Goal: Transaction & Acquisition: Purchase product/service

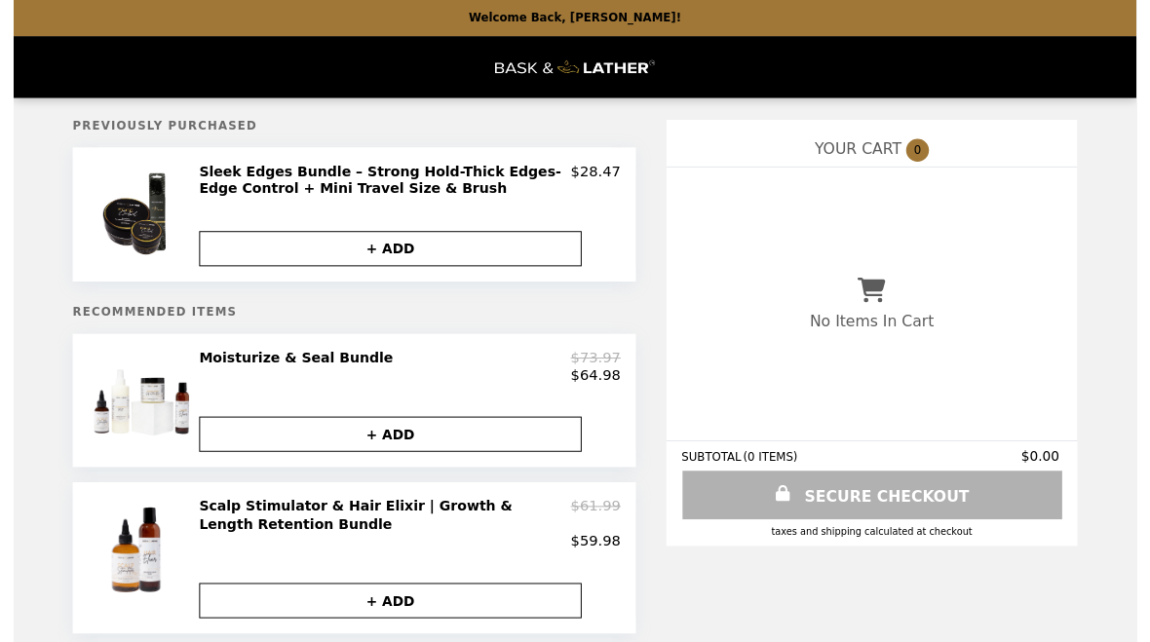
scroll to position [7, 0]
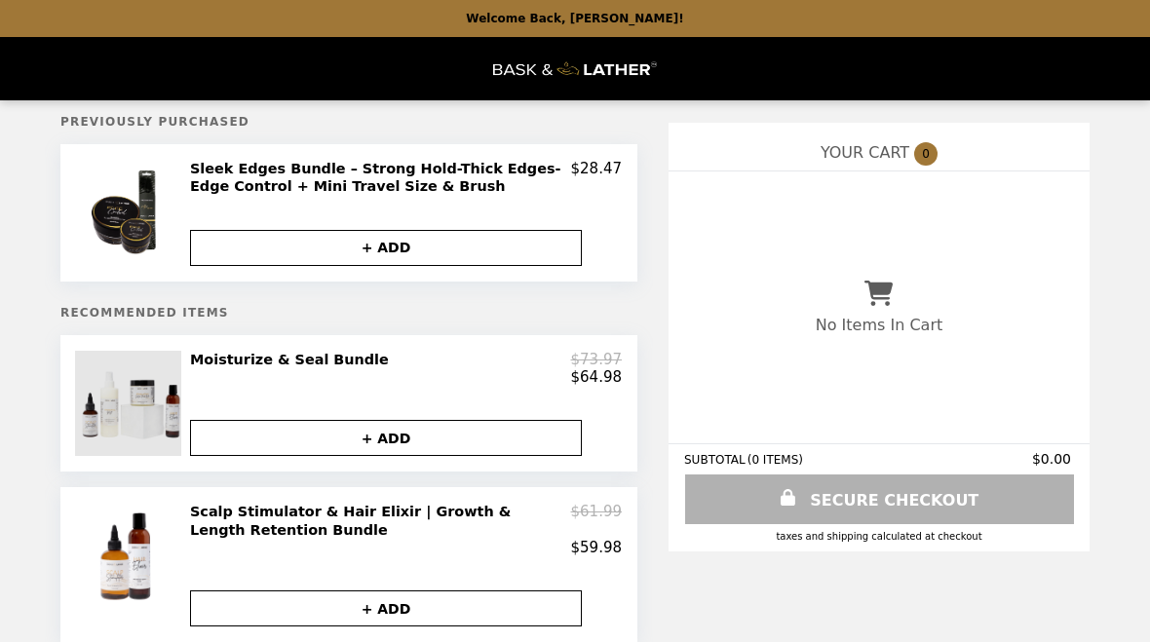
click at [130, 400] on img at bounding box center [130, 403] width 110 height 105
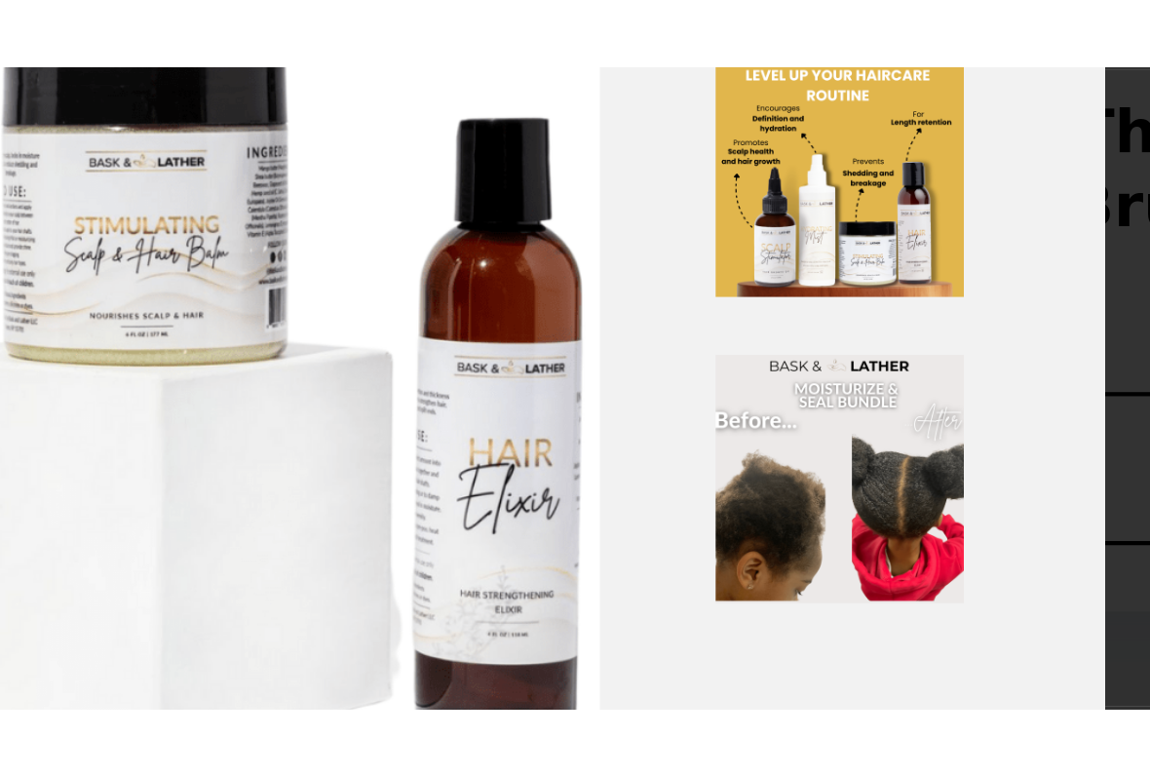
scroll to position [15, 0]
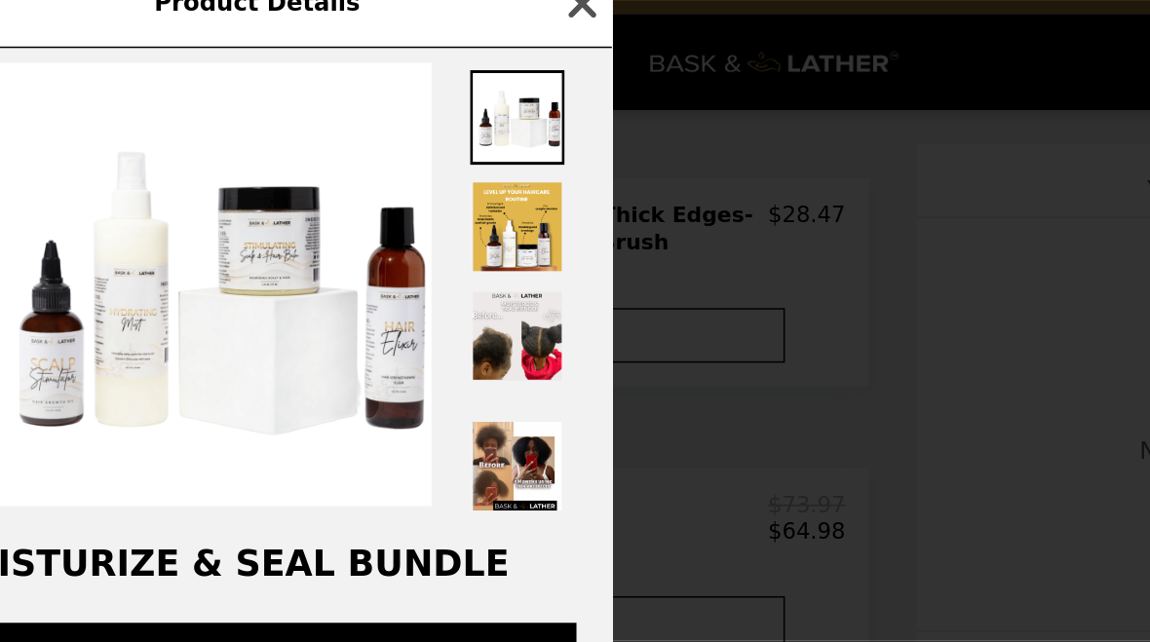
click at [434, 16] on icon "button" at bounding box center [448, 30] width 29 height 29
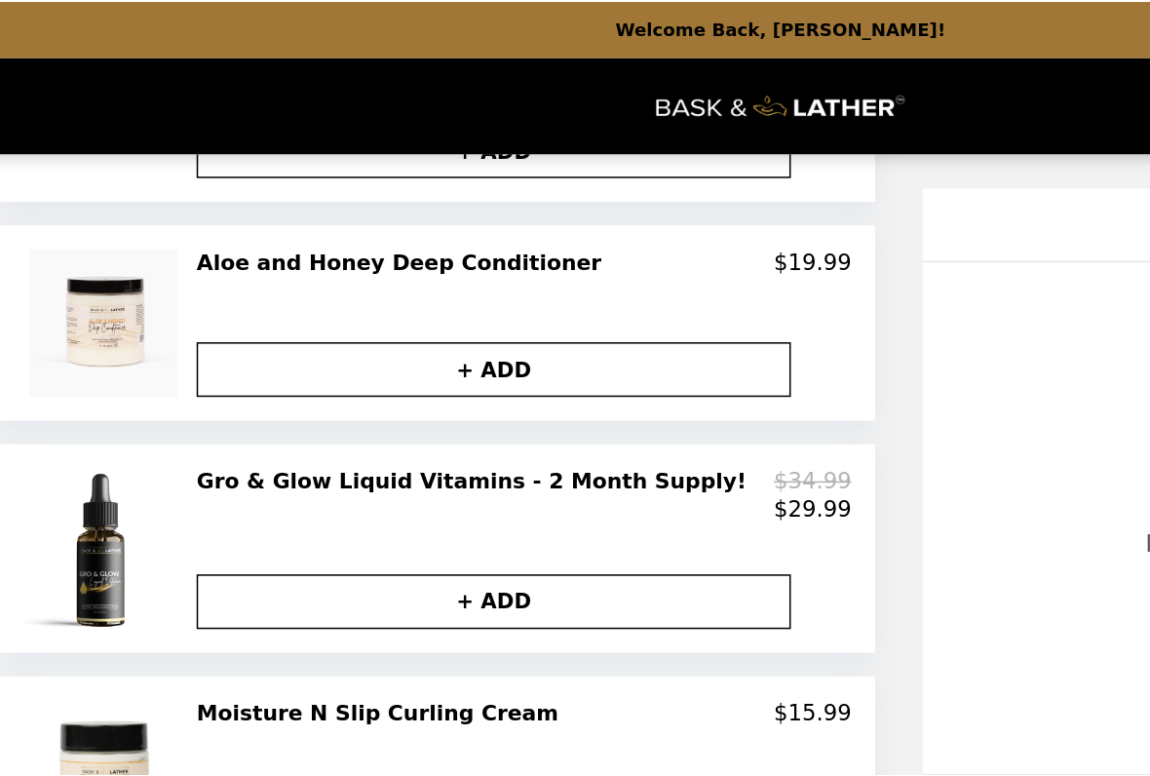
scroll to position [859, 0]
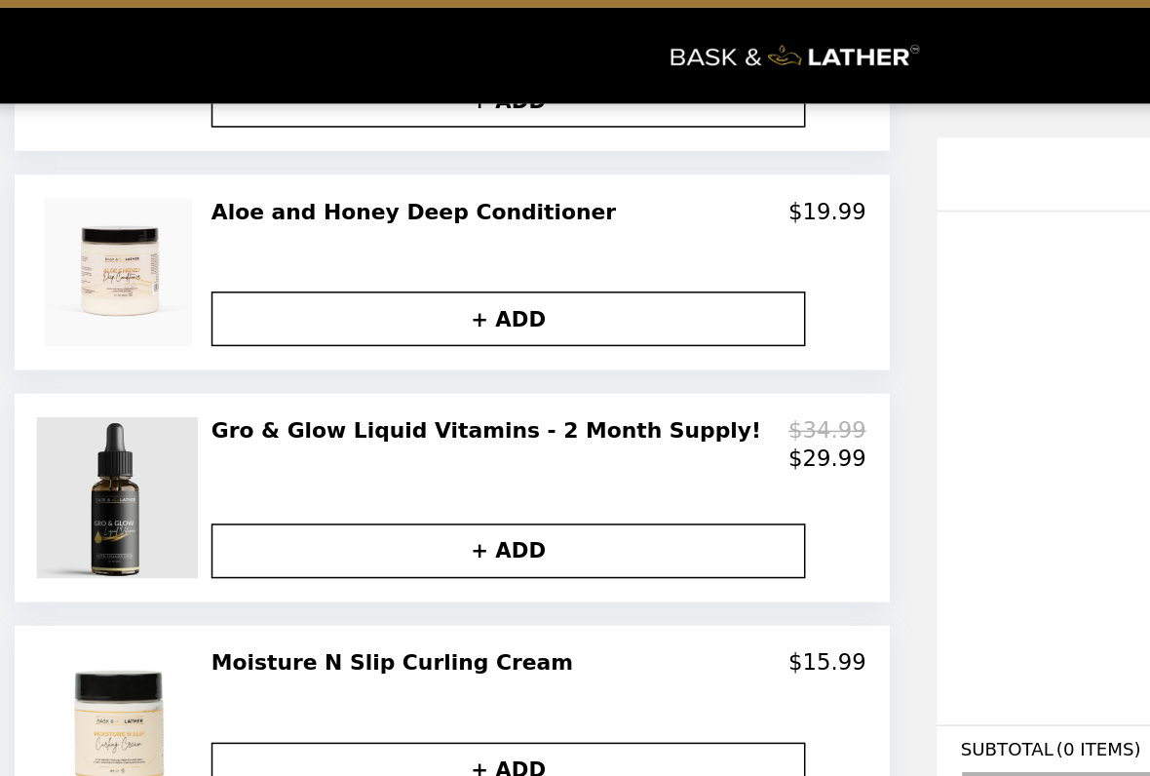
click at [75, 326] on img at bounding box center [130, 359] width 110 height 105
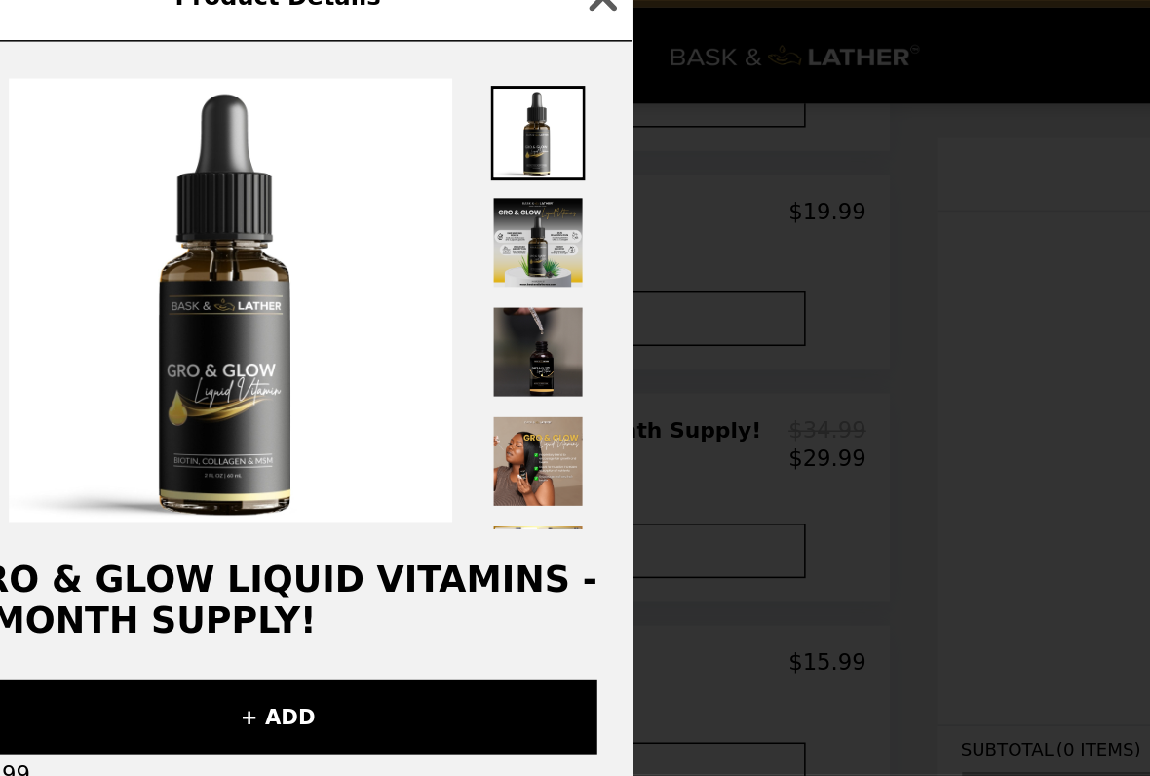
click at [374, 161] on img at bounding box center [405, 192] width 62 height 62
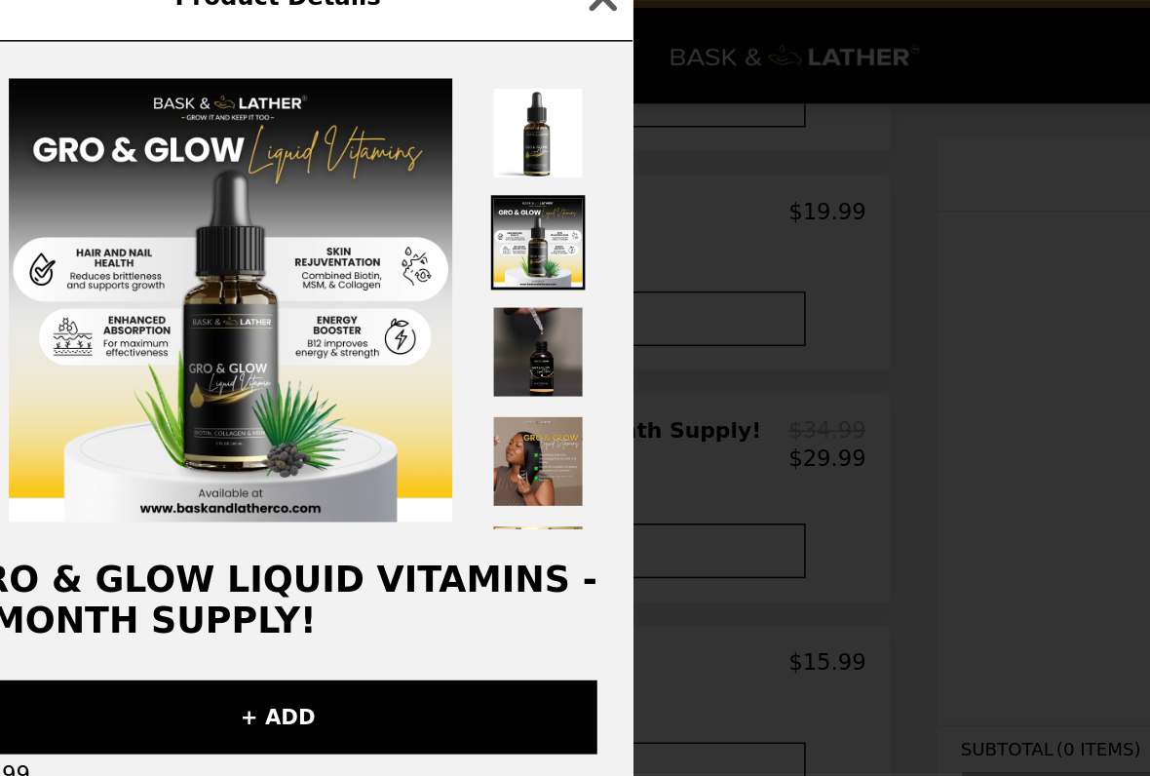
click at [374, 305] on img at bounding box center [405, 336] width 62 height 62
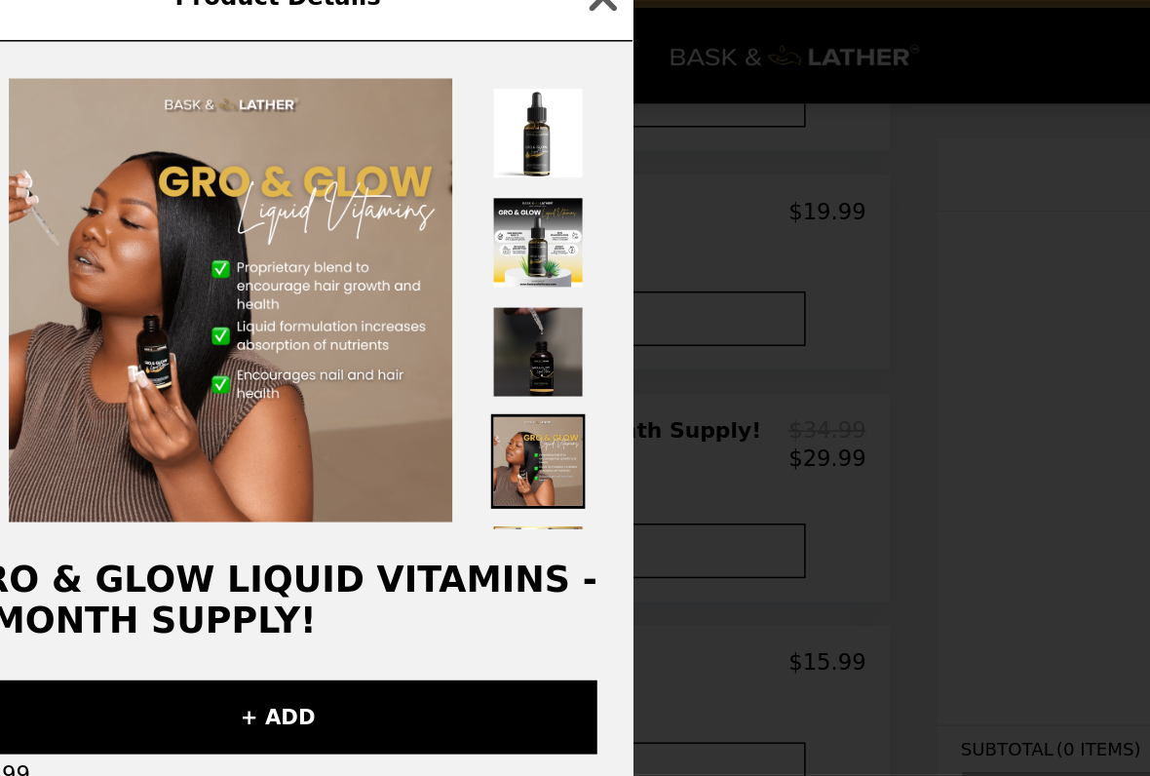
click at [374, 233] on img at bounding box center [405, 264] width 62 height 62
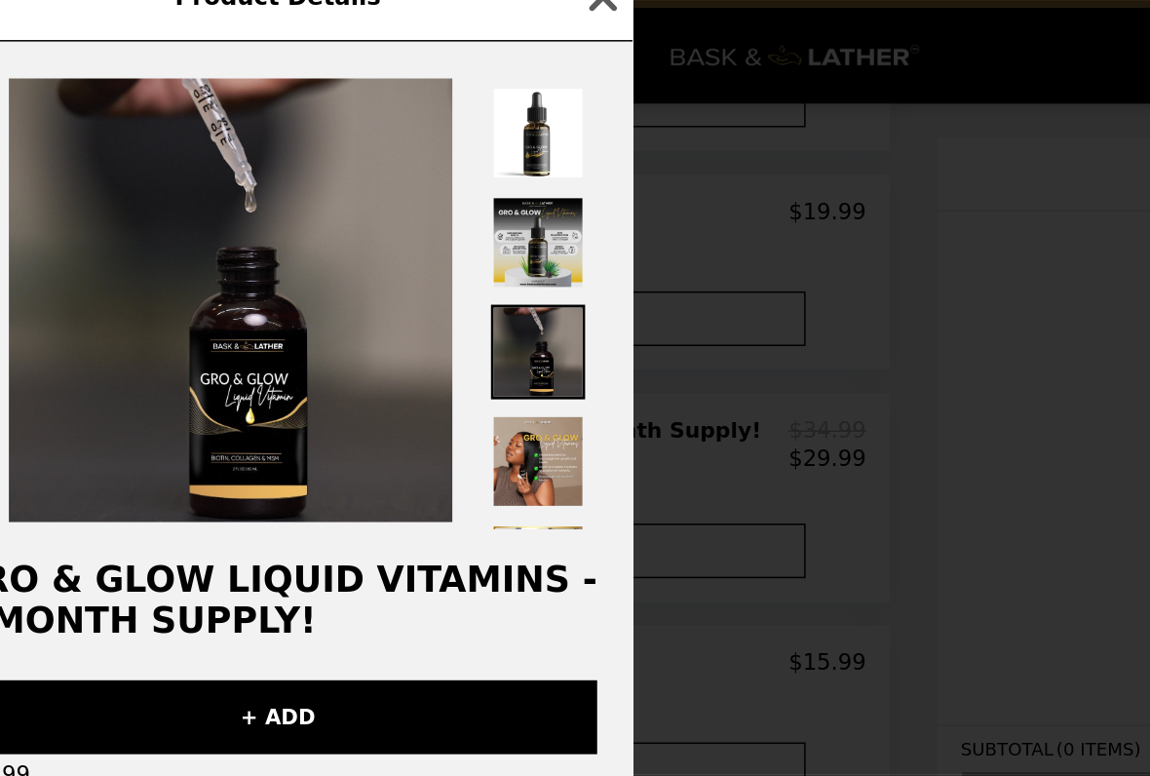
click at [374, 166] on img at bounding box center [405, 192] width 62 height 62
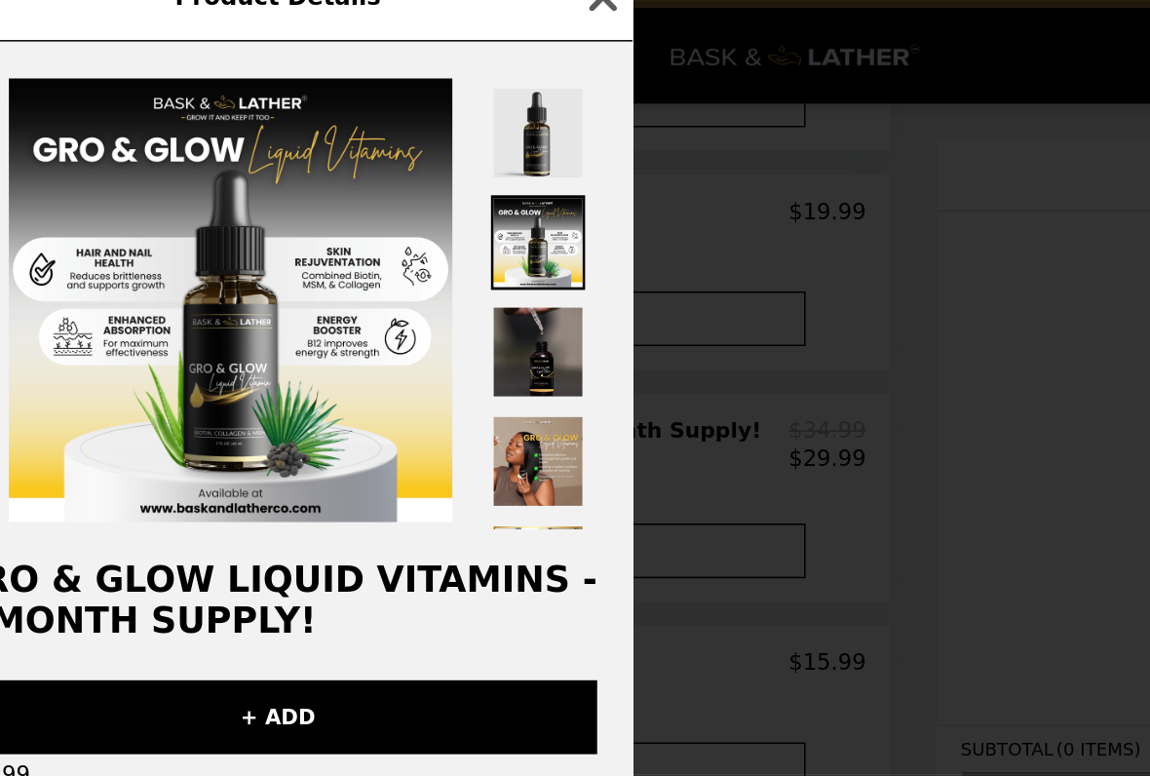
click at [374, 114] on img at bounding box center [405, 120] width 62 height 62
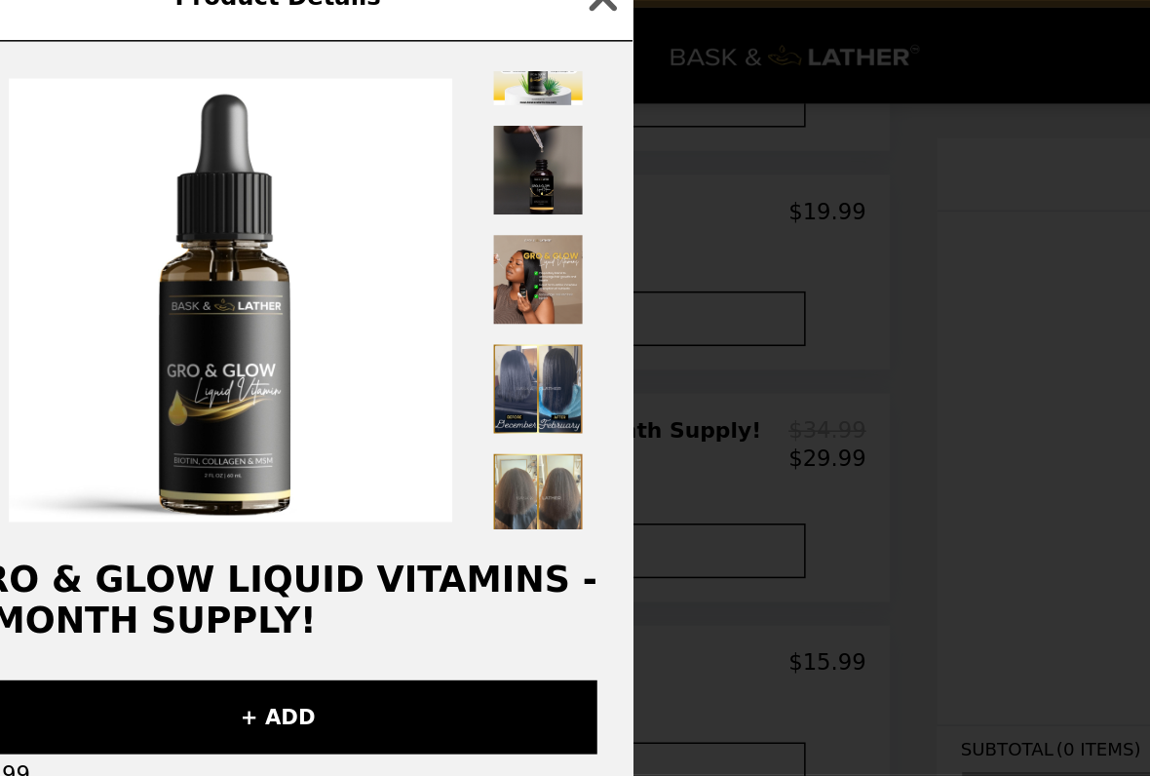
scroll to position [118, 0]
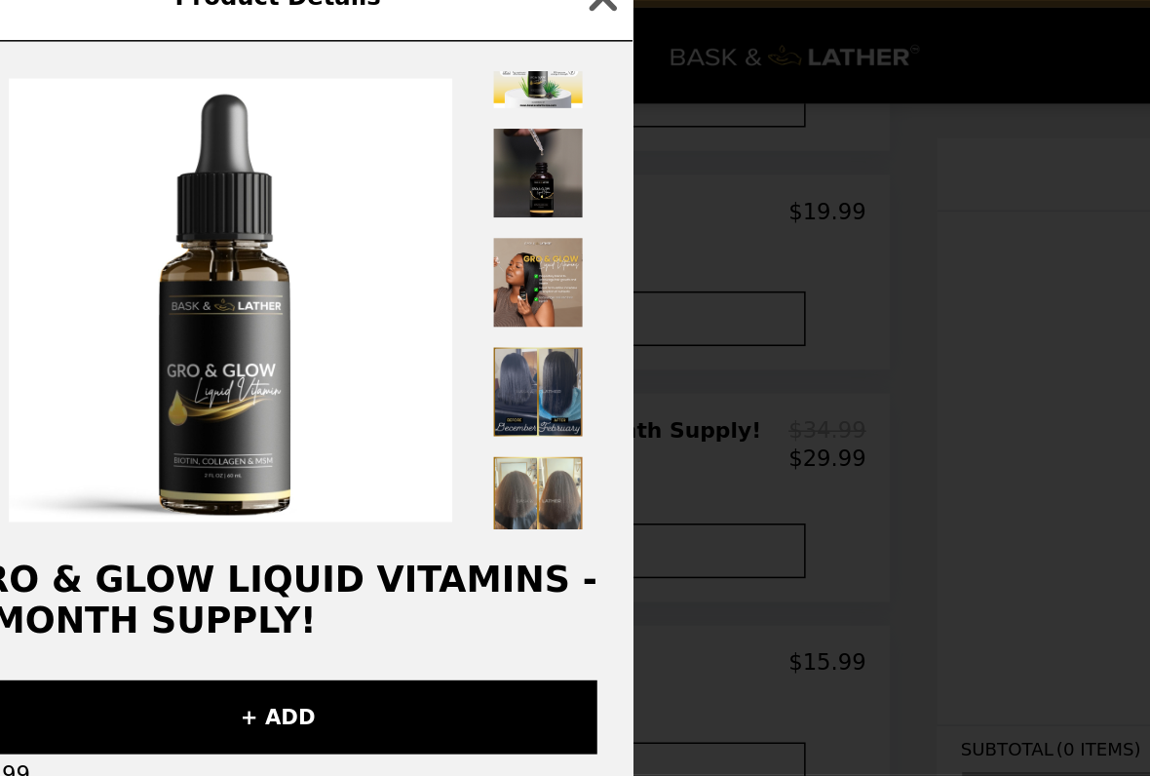
click at [374, 262] on img at bounding box center [405, 290] width 62 height 62
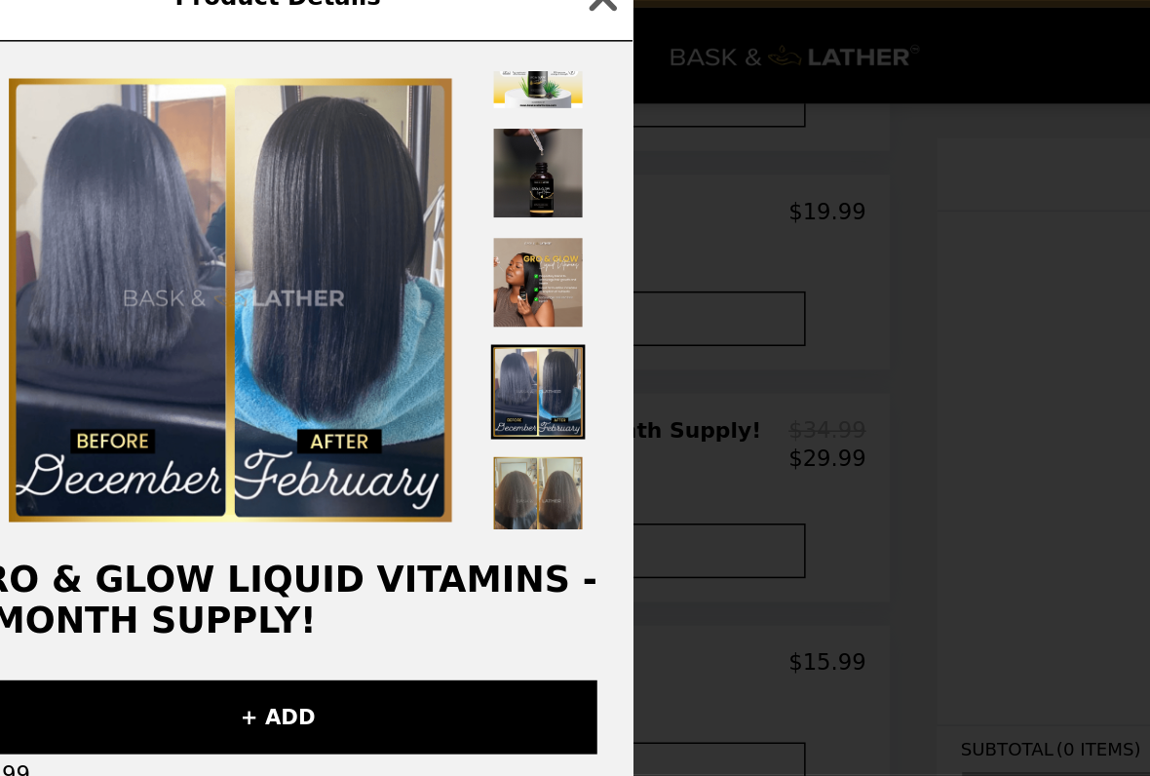
click at [374, 331] on img at bounding box center [405, 362] width 62 height 62
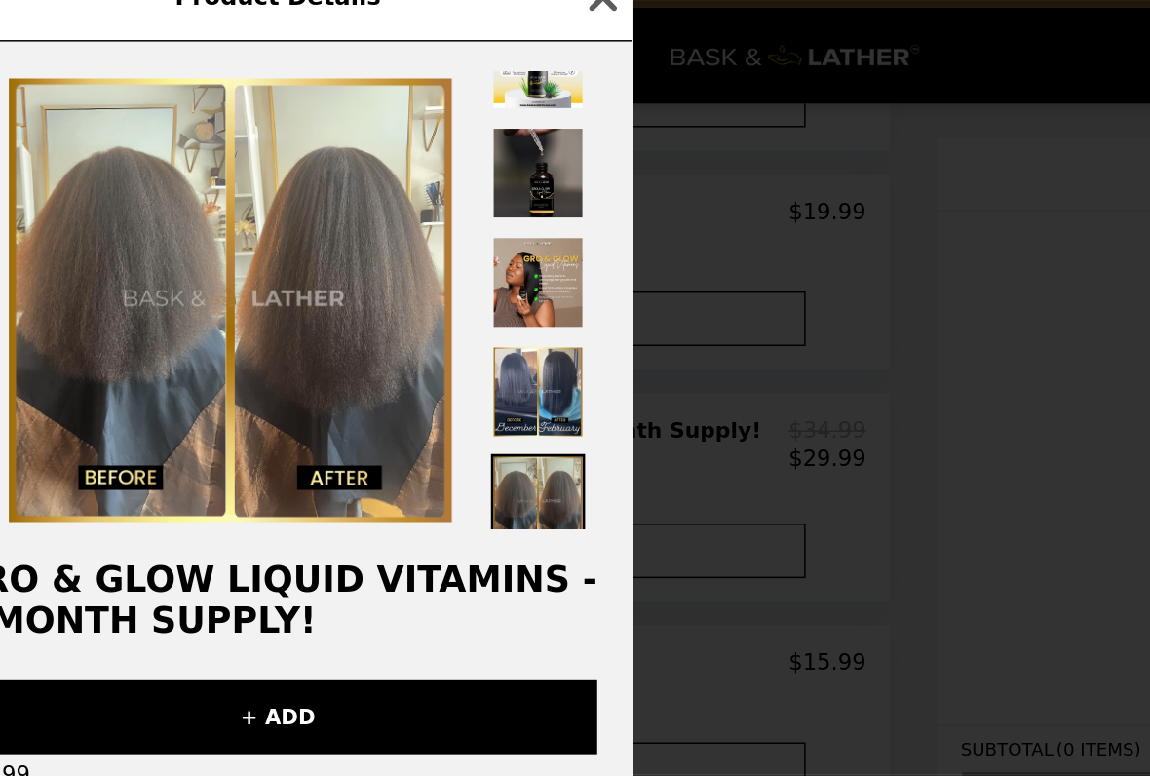
scroll to position [0, 0]
click at [434, 16] on icon "button" at bounding box center [448, 30] width 29 height 29
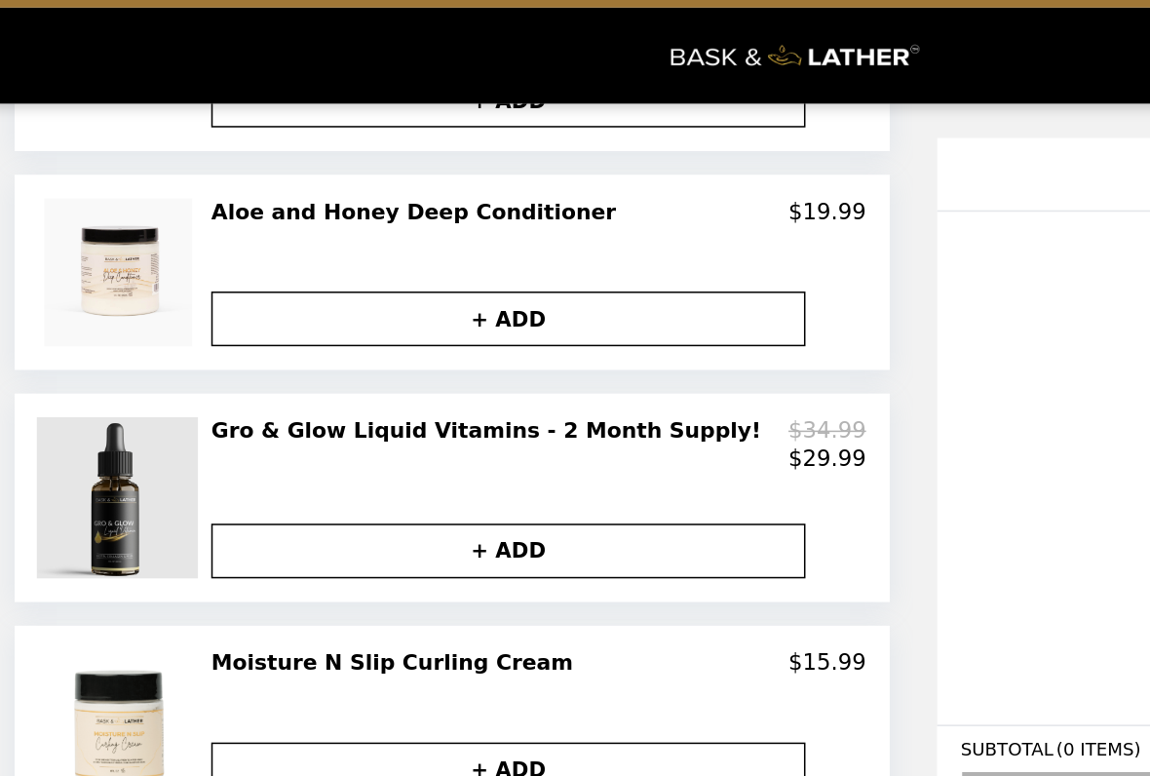
click at [106, 348] on img at bounding box center [130, 359] width 110 height 105
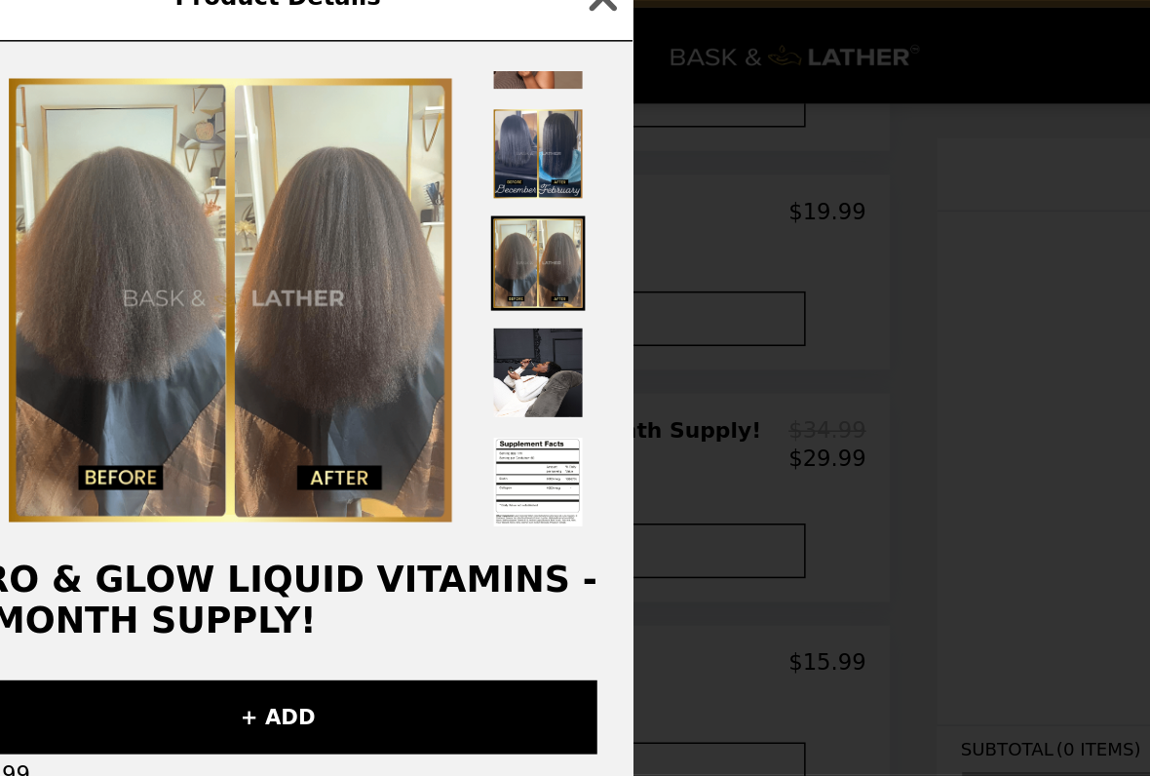
scroll to position [275, 0]
click at [374, 247] on img at bounding box center [405, 278] width 62 height 62
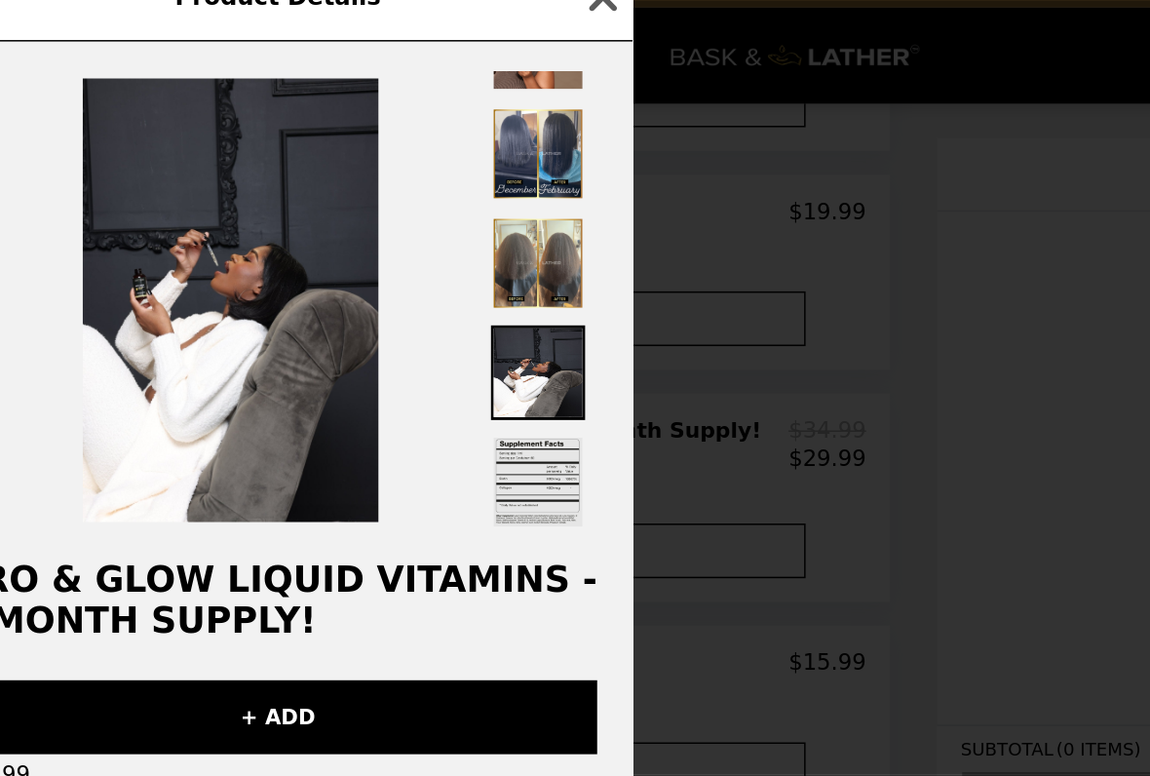
click at [374, 319] on img at bounding box center [405, 350] width 62 height 62
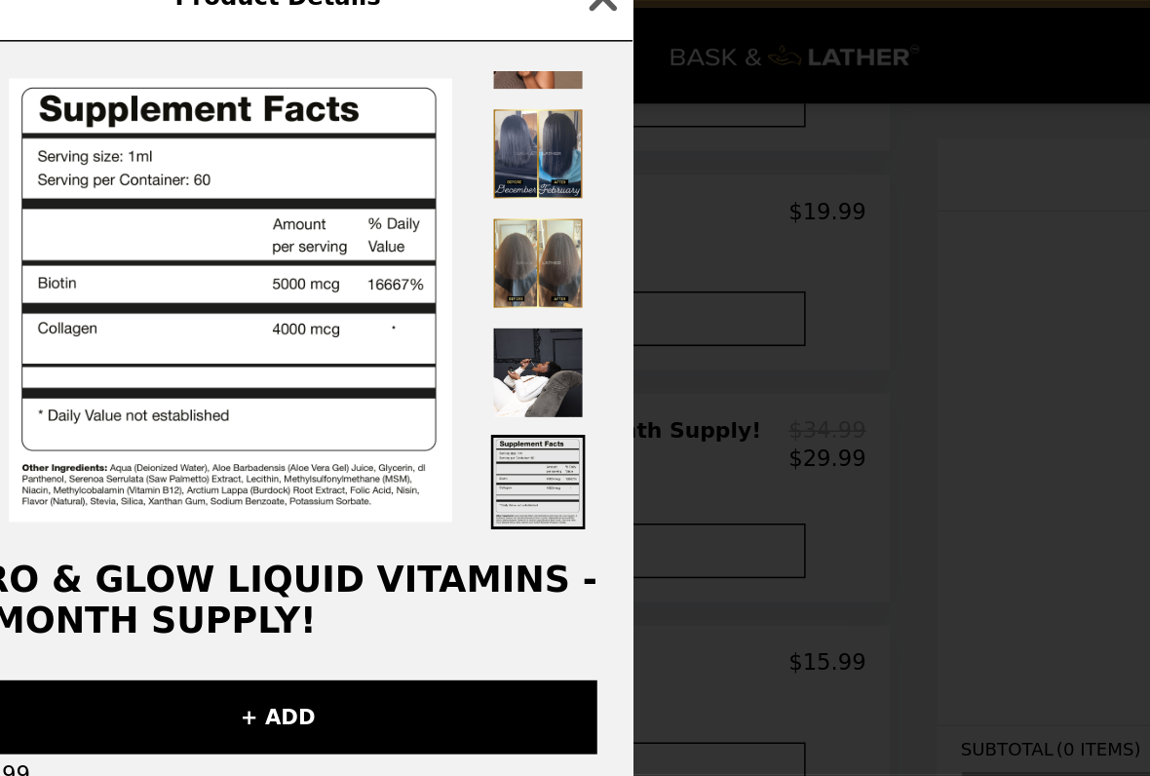
click at [440, 20] on icon "button" at bounding box center [449, 29] width 19 height 19
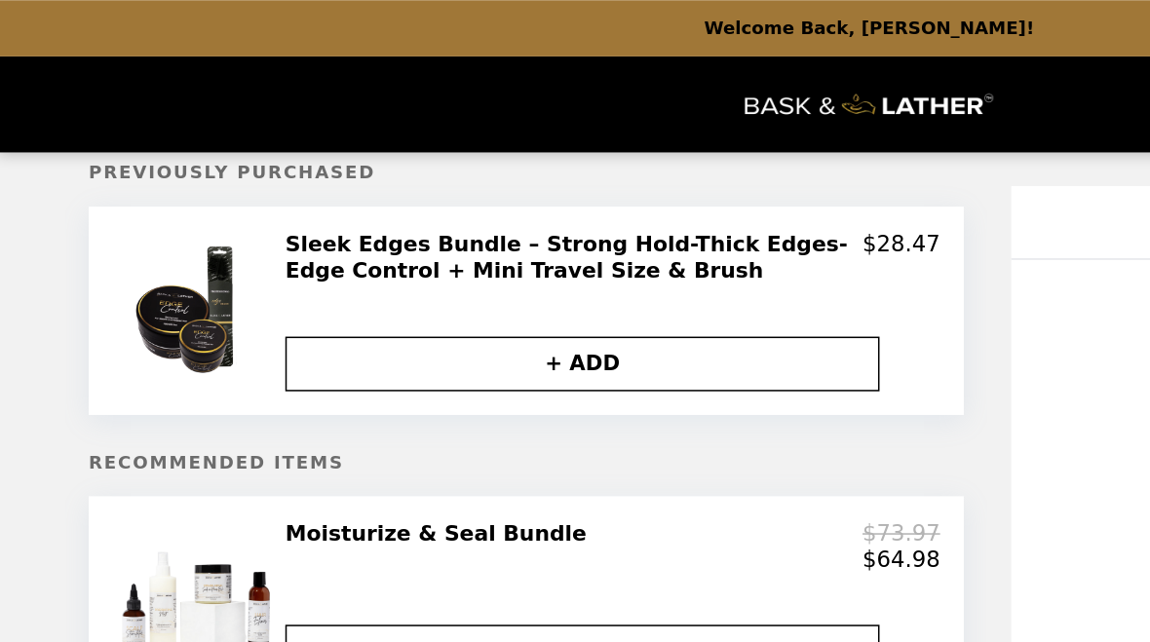
scroll to position [0, 0]
